Goal: Transaction & Acquisition: Obtain resource

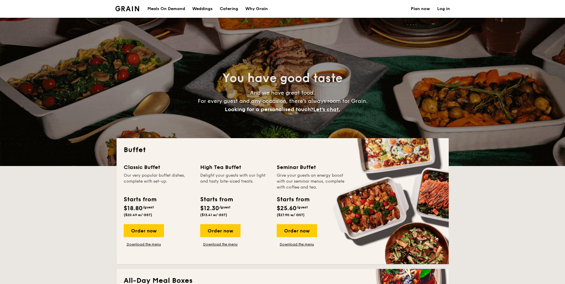
select select
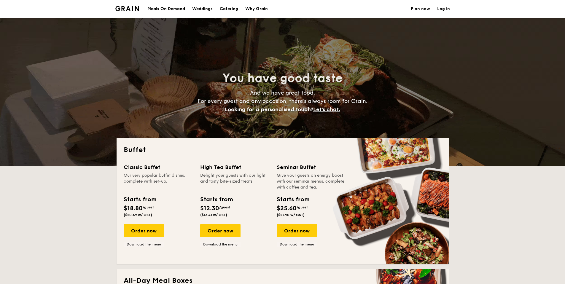
click at [227, 7] on h1 "Catering" at bounding box center [229, 9] width 18 height 18
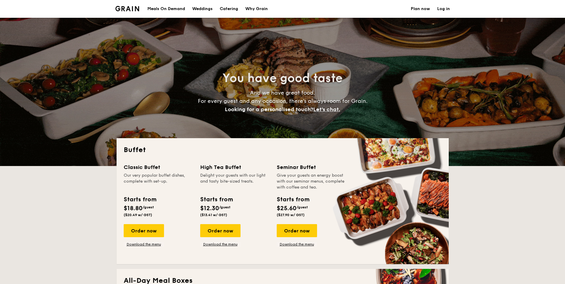
click at [227, 8] on h1 "Catering" at bounding box center [229, 9] width 18 height 18
click at [230, 11] on h1 "Catering" at bounding box center [229, 9] width 18 height 18
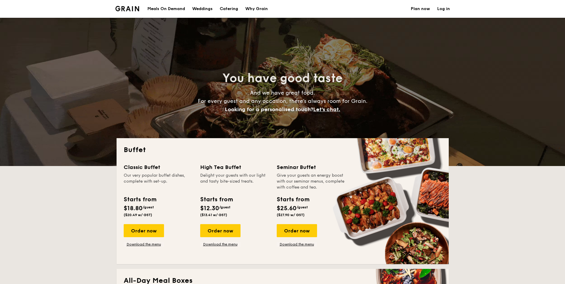
click at [230, 11] on h1 "Catering" at bounding box center [229, 9] width 18 height 18
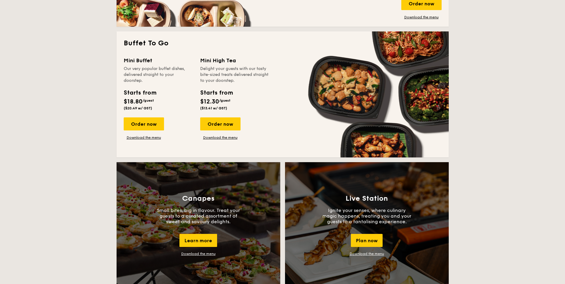
scroll to position [238, 0]
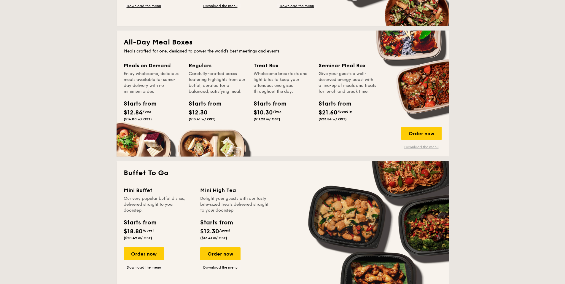
click at [423, 146] on link "Download the menu" at bounding box center [421, 147] width 40 height 5
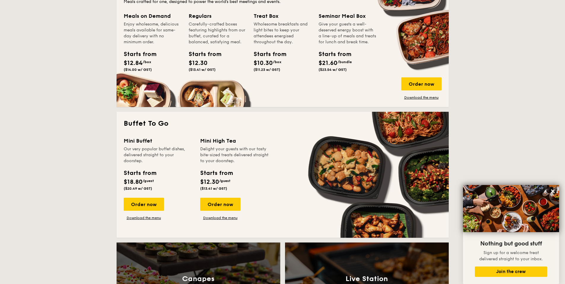
scroll to position [290, 0]
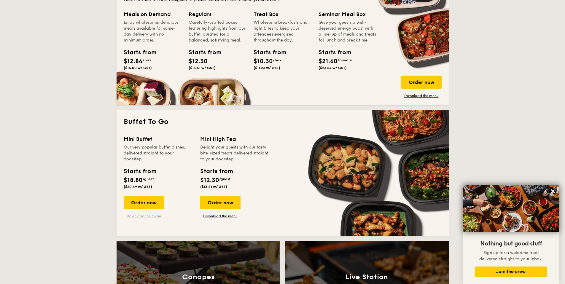
click at [159, 216] on link "Download the menu" at bounding box center [144, 216] width 40 height 5
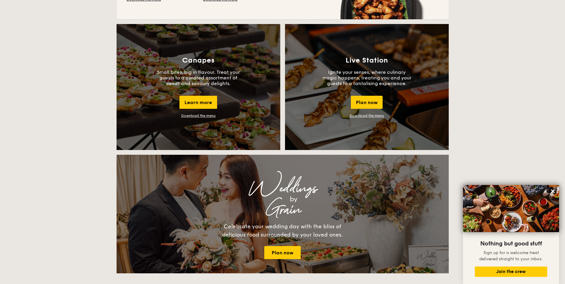
scroll to position [507, 0]
click at [347, 92] on div "Live Station Ignite your senses, where culinary magic happens, treating you and…" at bounding box center [367, 87] width 164 height 126
click at [353, 117] on div "Live Station Ignite your senses, where culinary magic happens, treating you and…" at bounding box center [367, 87] width 164 height 126
click at [356, 115] on link "Download the menu" at bounding box center [367, 115] width 34 height 4
